Goal: Task Accomplishment & Management: Use online tool/utility

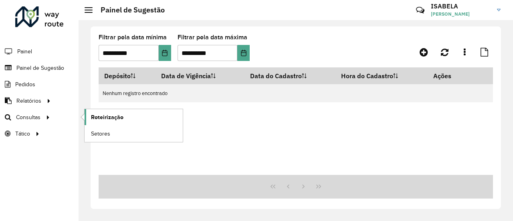
click at [90, 117] on link "Roteirização" at bounding box center [134, 117] width 98 height 16
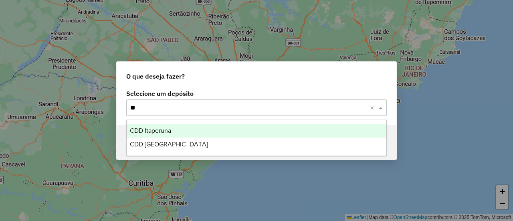
type input "***"
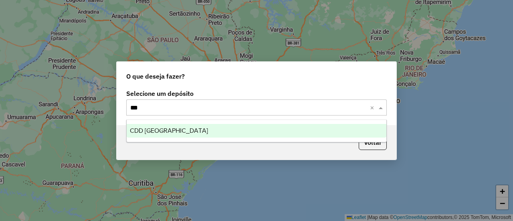
click at [155, 134] on div "CDD [GEOGRAPHIC_DATA]" at bounding box center [256, 131] width 259 height 14
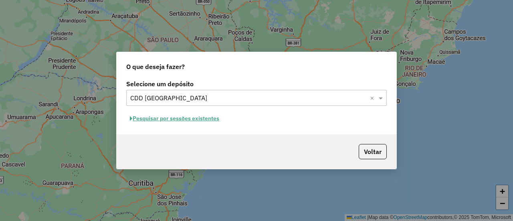
click at [185, 118] on button "Pesquisar por sessões existentes" at bounding box center [174, 118] width 97 height 12
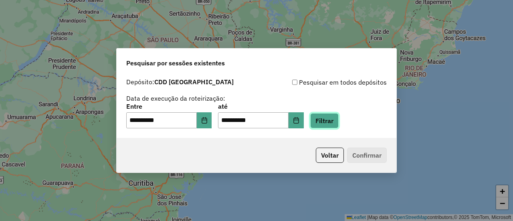
click at [337, 118] on button "Filtrar" at bounding box center [324, 120] width 28 height 15
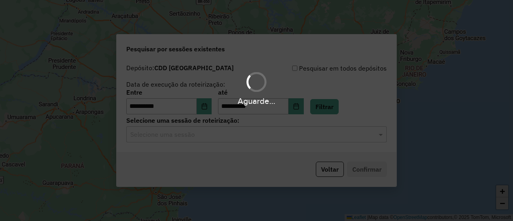
click at [170, 137] on input "text" at bounding box center [248, 135] width 236 height 10
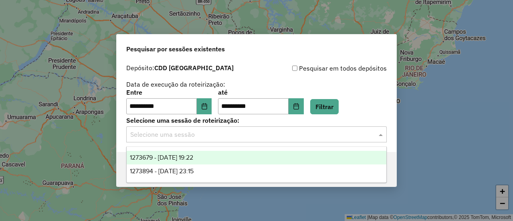
click at [172, 155] on span "1273679 - 11/09/2025 19:22" at bounding box center [161, 157] width 63 height 7
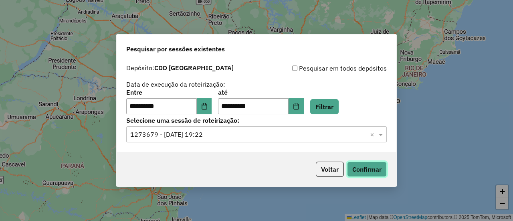
click at [367, 168] on button "Confirmar" at bounding box center [367, 169] width 40 height 15
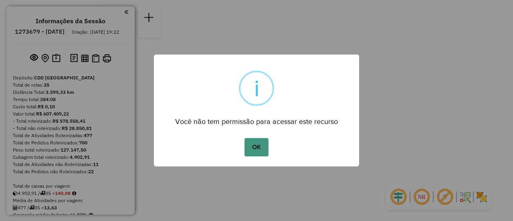
click at [261, 144] on button "OK" at bounding box center [256, 147] width 24 height 18
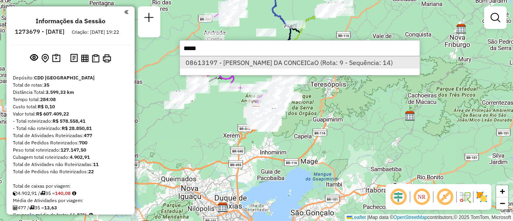
type input "*****"
click at [226, 60] on li "08613197 - [PERSON_NAME] DA CONCEICaO (Rota: 9 - Sequência: 14)" at bounding box center [300, 63] width 240 height 12
select select "**********"
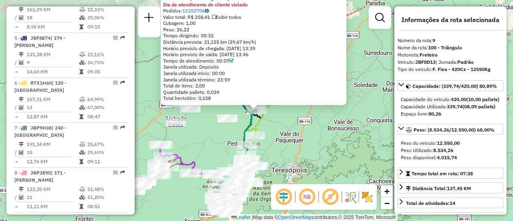
scroll to position [682, 0]
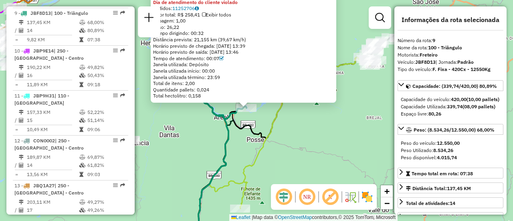
drag, startPoint x: 257, startPoint y: 103, endPoint x: 266, endPoint y: 125, distance: 23.4
click at [266, 125] on div "08613197 - [PERSON_NAME] DA CONCEICaO Dia de atendimento do cliente violado Ped…" at bounding box center [256, 110] width 513 height 221
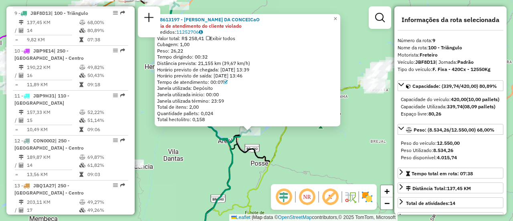
drag, startPoint x: 292, startPoint y: 119, endPoint x: 297, endPoint y: 147, distance: 28.1
click at [297, 147] on div "08613197 - [PERSON_NAME] DA CONCEICaO Dia de atendimento do cliente violado Ped…" at bounding box center [256, 110] width 513 height 221
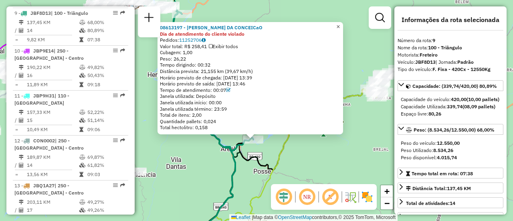
click at [340, 23] on span "×" at bounding box center [338, 26] width 4 height 7
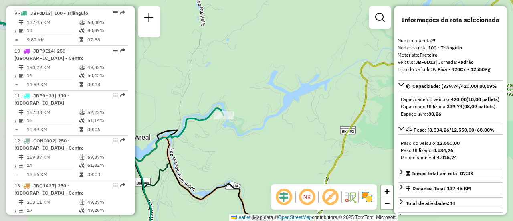
drag, startPoint x: 216, startPoint y: 131, endPoint x: 249, endPoint y: 129, distance: 32.9
click at [249, 129] on div "Janela de atendimento Grade de atendimento Capacidade Transportadoras Veículos …" at bounding box center [256, 110] width 513 height 221
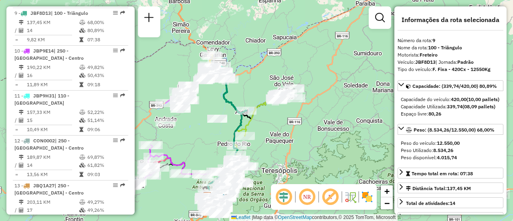
drag, startPoint x: 207, startPoint y: 148, endPoint x: 208, endPoint y: 125, distance: 22.9
click at [208, 125] on div "Janela de atendimento Grade de atendimento Capacidade Transportadoras Veículos …" at bounding box center [256, 110] width 513 height 221
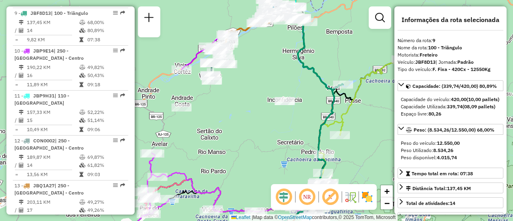
drag, startPoint x: 219, startPoint y: 111, endPoint x: 238, endPoint y: 110, distance: 19.7
click at [254, 108] on div "Janela de atendimento Grade de atendimento Capacidade Transportadoras Veículos …" at bounding box center [256, 110] width 513 height 221
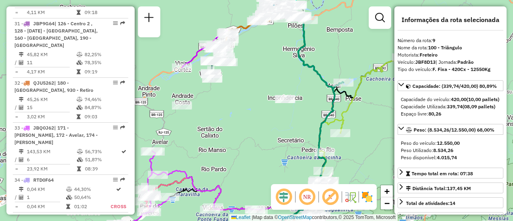
scroll to position [1893, 0]
